Goal: Navigation & Orientation: Find specific page/section

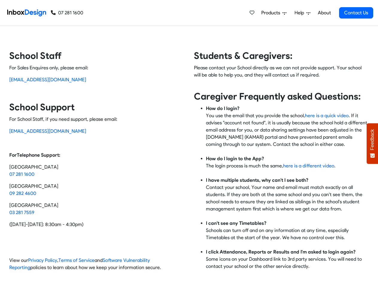
click at [189, 144] on div "Students & Caregivers: Please contact your School directly as we can not provid…" at bounding box center [279, 163] width 180 height 226
click at [274, 13] on span "Products" at bounding box center [271, 12] width 21 height 7
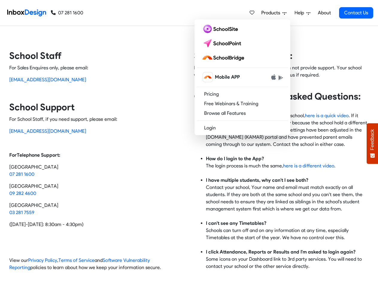
click at [303, 13] on span "Help" at bounding box center [301, 12] width 12 height 7
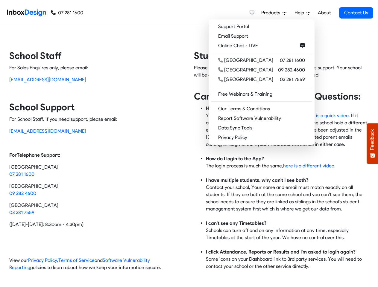
click at [372, 144] on span "Feedback" at bounding box center [372, 139] width 5 height 21
